Goal: Transaction & Acquisition: Purchase product/service

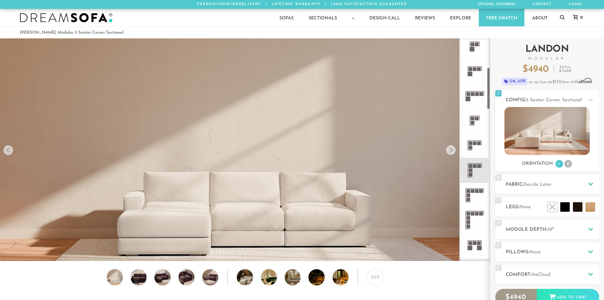
scroll to position [154, 0]
click at [476, 217] on icon at bounding box center [474, 219] width 25 height 25
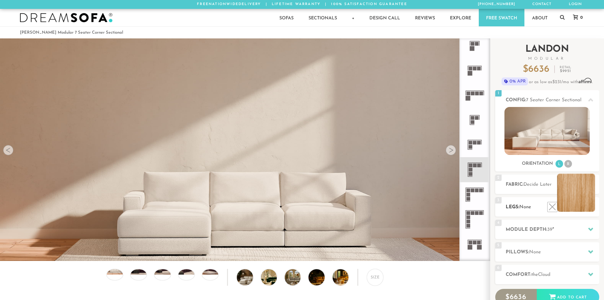
click at [592, 207] on li at bounding box center [576, 192] width 38 height 38
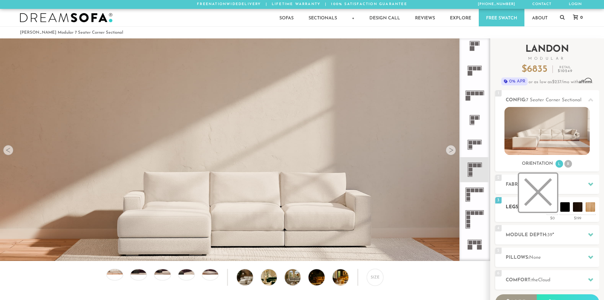
click at [553, 206] on li at bounding box center [538, 192] width 38 height 38
click at [539, 235] on h2 "Module Depth: 39 "" at bounding box center [553, 234] width 94 height 7
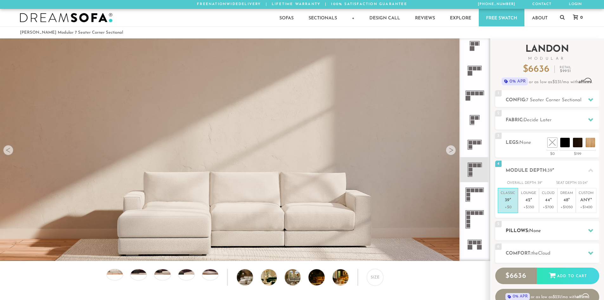
click at [535, 233] on h2 "Pillows: None" at bounding box center [553, 230] width 94 height 7
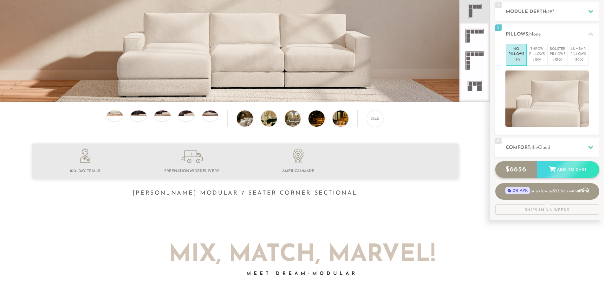
scroll to position [159, 0]
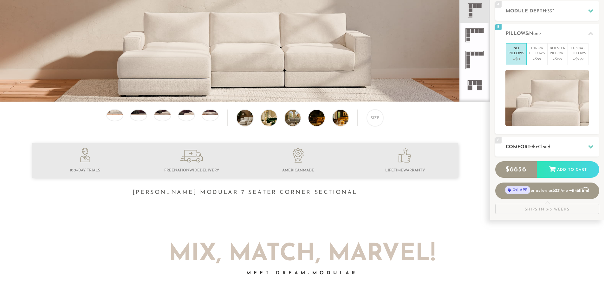
click at [538, 146] on span "the" at bounding box center [534, 147] width 7 height 5
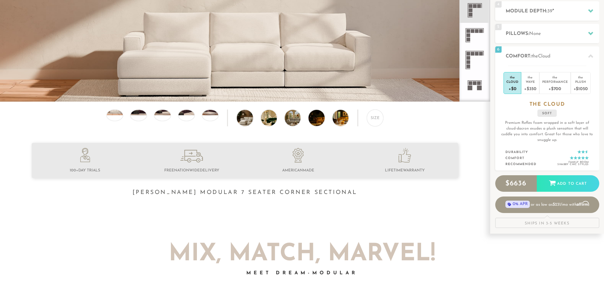
click at [369, 122] on div "Size" at bounding box center [375, 117] width 16 height 16
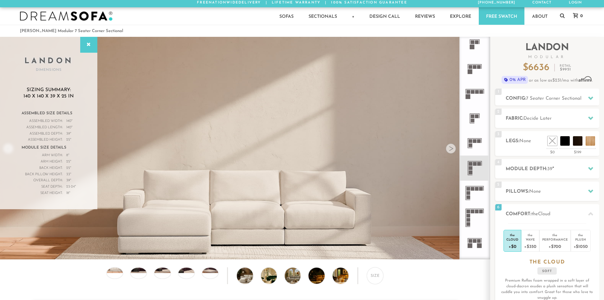
scroll to position [0, 0]
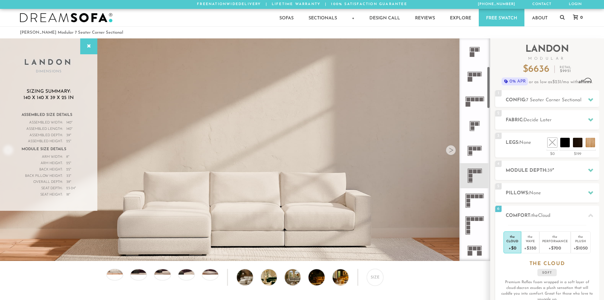
click at [476, 173] on icon at bounding box center [474, 175] width 25 height 25
click at [447, 148] on div at bounding box center [451, 150] width 10 height 10
click at [453, 152] on div at bounding box center [451, 150] width 10 height 10
click at [475, 153] on icon at bounding box center [474, 151] width 25 height 25
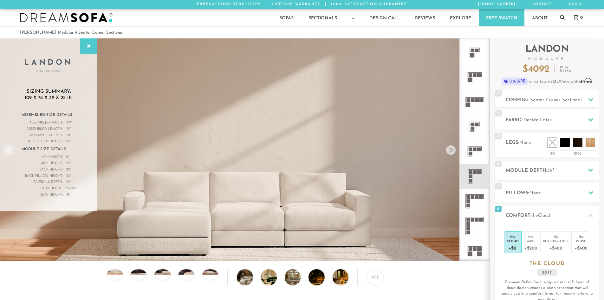
click at [452, 152] on div at bounding box center [451, 150] width 10 height 10
click at [76, 45] on div "[PERSON_NAME] Dimensions" at bounding box center [48, 56] width 97 height 36
click at [85, 45] on div at bounding box center [88, 46] width 17 height 16
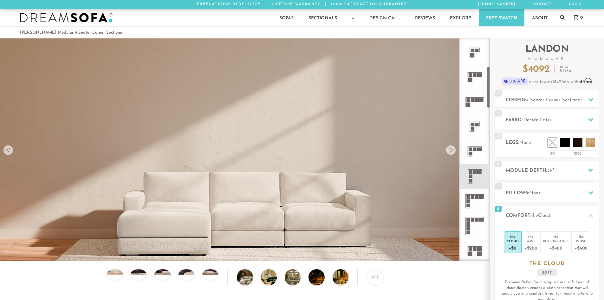
click at [478, 128] on icon at bounding box center [474, 126] width 25 height 25
click at [472, 153] on rect at bounding box center [471, 154] width 4 height 4
click at [542, 98] on span "4 Seater Corner Sectional" at bounding box center [554, 100] width 56 height 5
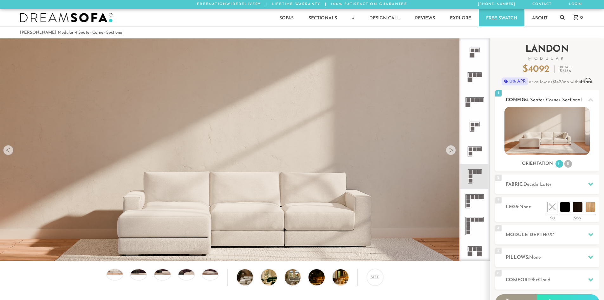
click at [563, 139] on img at bounding box center [546, 131] width 85 height 48
click at [569, 166] on li "R" at bounding box center [568, 164] width 8 height 8
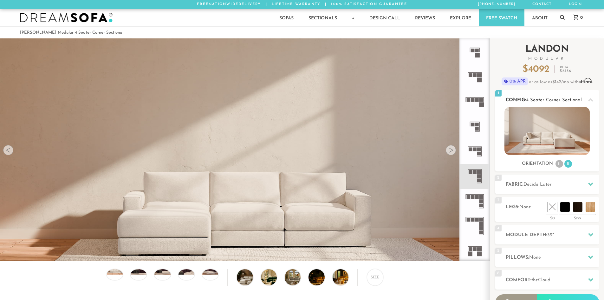
click at [559, 164] on li "L" at bounding box center [559, 164] width 8 height 8
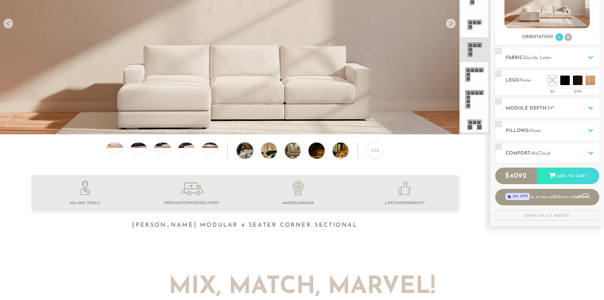
scroll to position [127, 0]
click at [245, 152] on img at bounding box center [251, 150] width 28 height 16
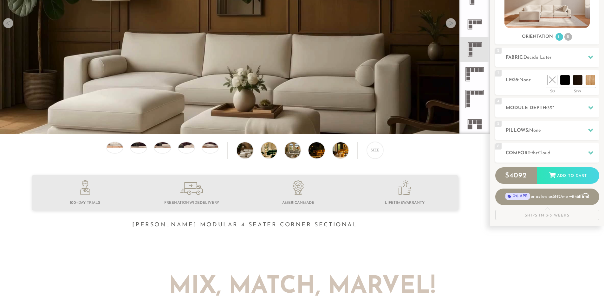
click at [260, 152] on div "Size" at bounding box center [245, 152] width 490 height 20
click at [268, 152] on img at bounding box center [275, 150] width 28 height 16
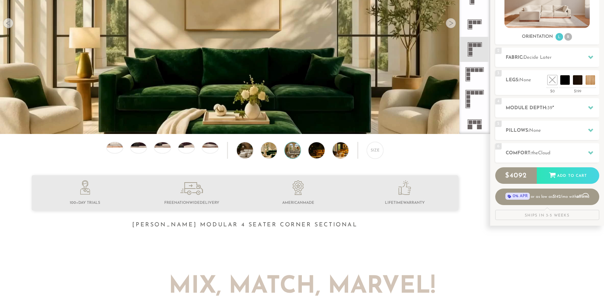
click at [293, 153] on img at bounding box center [299, 150] width 28 height 16
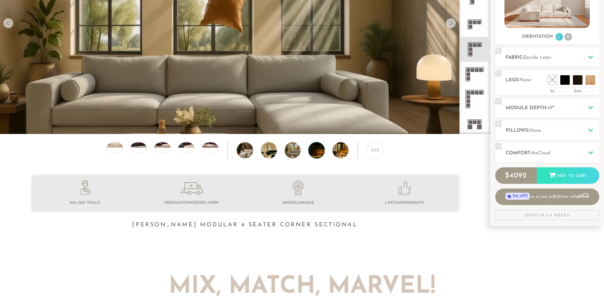
click at [315, 157] on img at bounding box center [322, 150] width 28 height 16
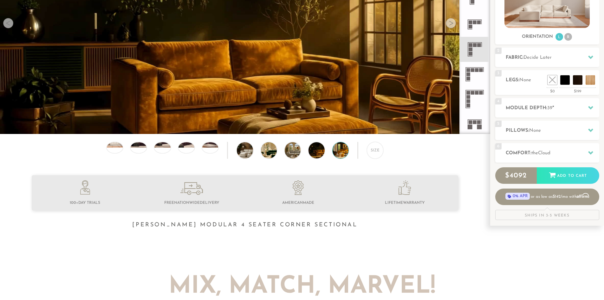
click at [344, 157] on img at bounding box center [347, 150] width 28 height 16
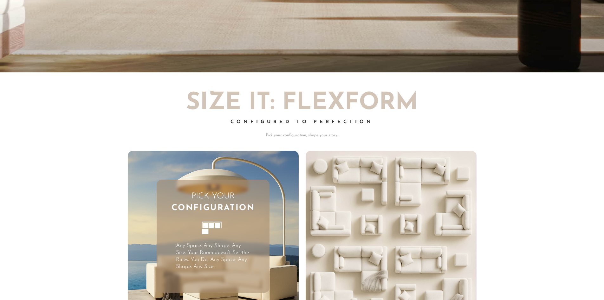
scroll to position [1730, 0]
